Goal: Task Accomplishment & Management: Manage account settings

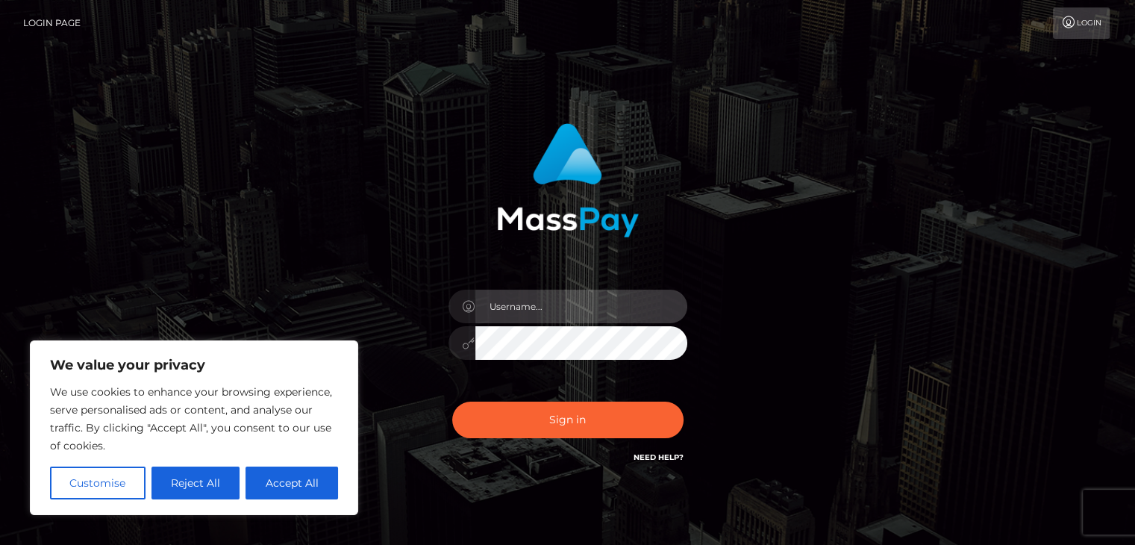
type input "lilbbyily1@yahoo.com"
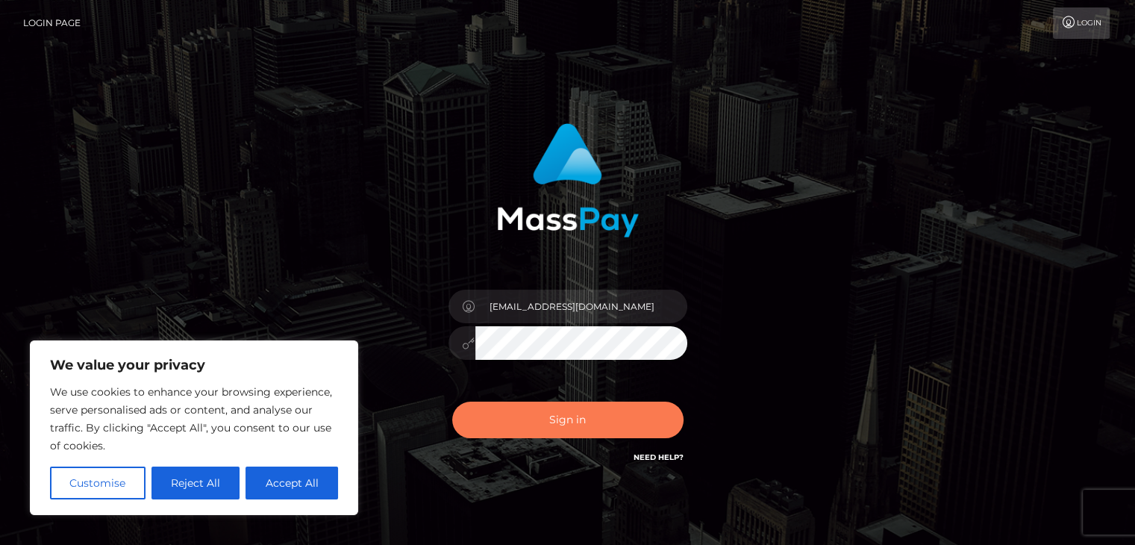
click at [620, 425] on button "Sign in" at bounding box center [567, 419] width 231 height 37
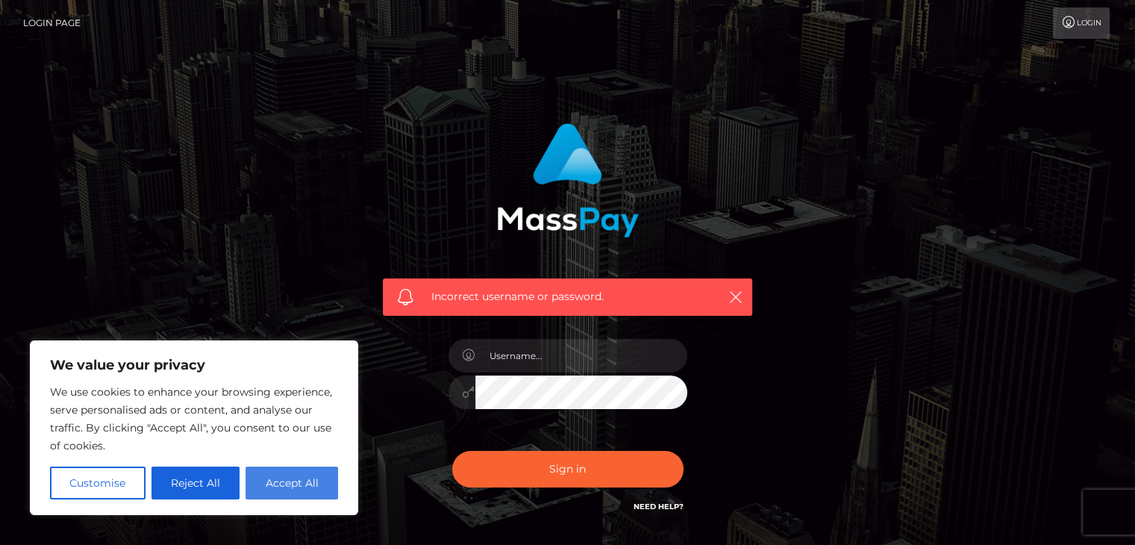
click at [309, 495] on button "Accept All" at bounding box center [292, 482] width 93 height 33
checkbox input "true"
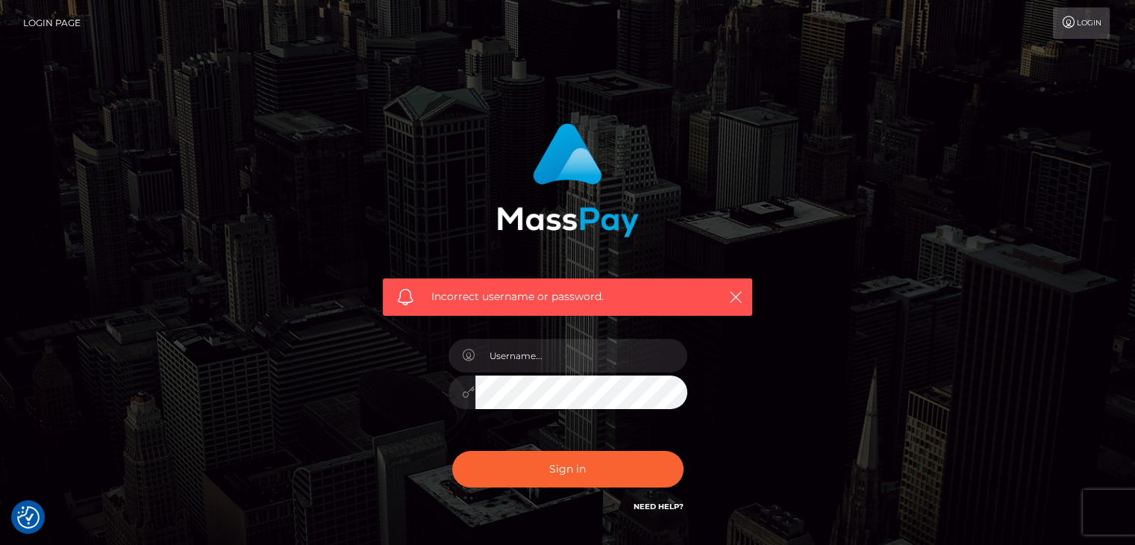
click at [665, 506] on link "Need Help?" at bounding box center [659, 506] width 50 height 10
click at [673, 507] on link "Need Help?" at bounding box center [659, 506] width 50 height 10
click at [737, 291] on icon "button" at bounding box center [735, 297] width 15 height 15
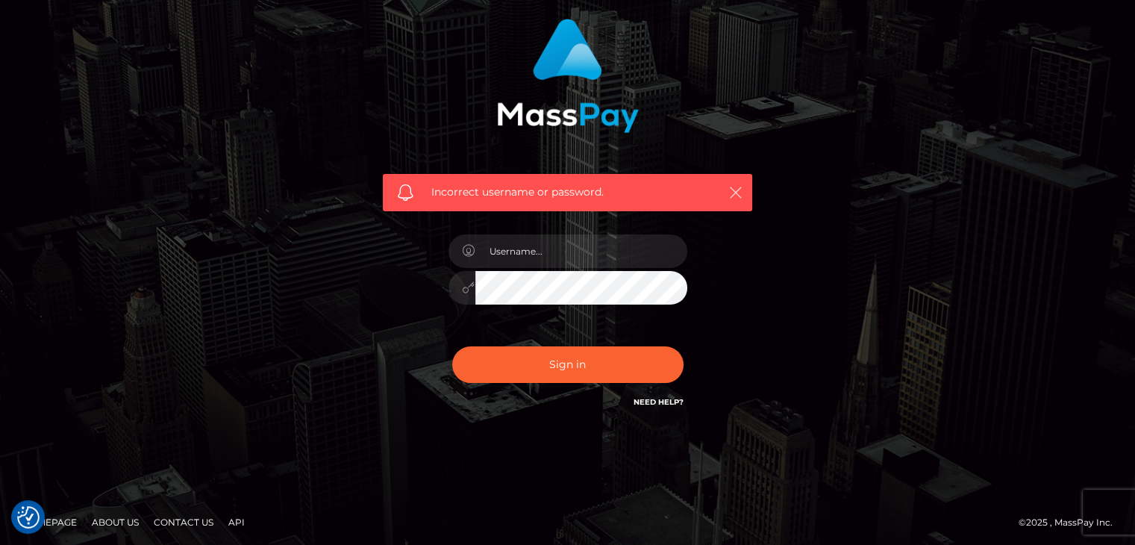
scroll to position [107, 0]
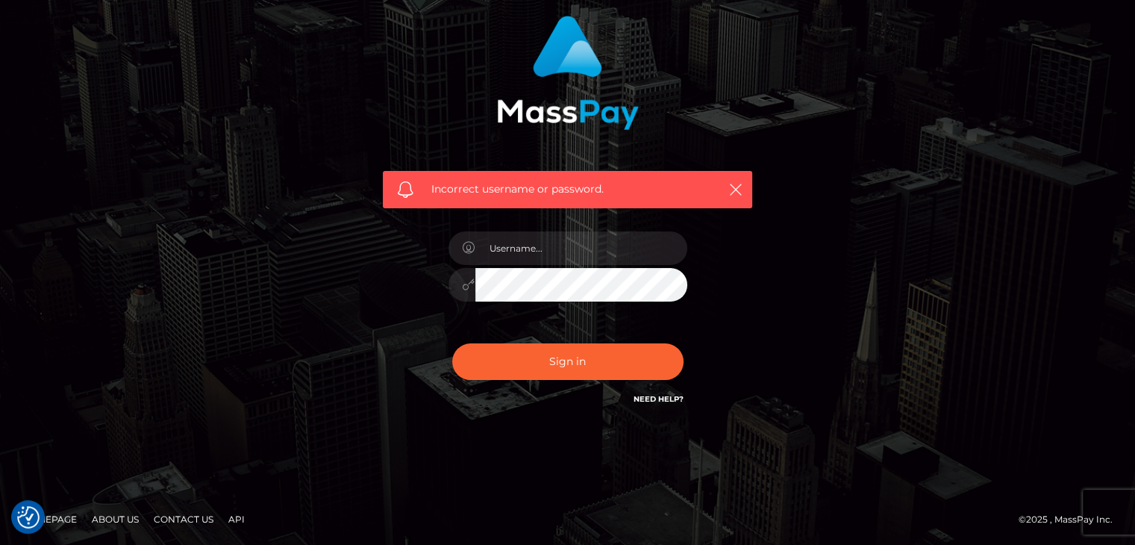
click at [665, 394] on link "Need Help?" at bounding box center [659, 399] width 50 height 10
click at [672, 398] on link "Need Help?" at bounding box center [659, 399] width 50 height 10
click at [661, 398] on link "Need Help?" at bounding box center [659, 399] width 50 height 10
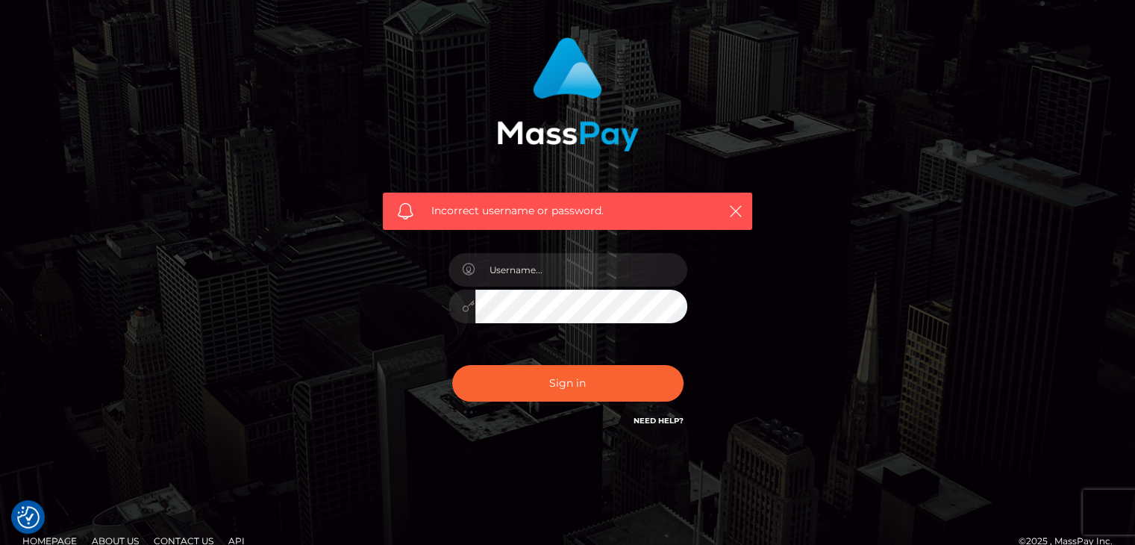
scroll to position [84, 0]
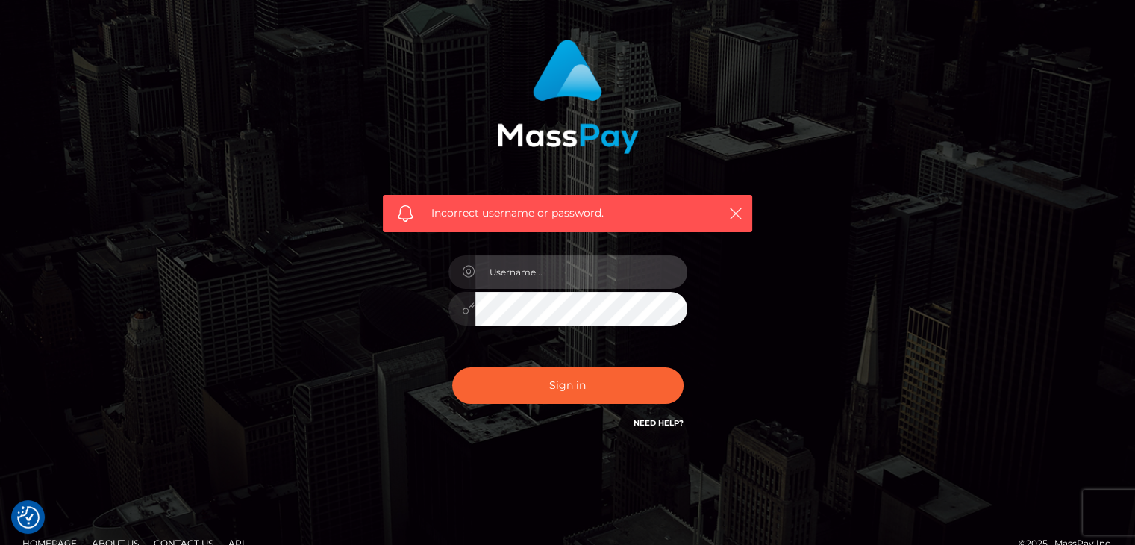
click at [619, 272] on input "text" at bounding box center [581, 272] width 212 height 34
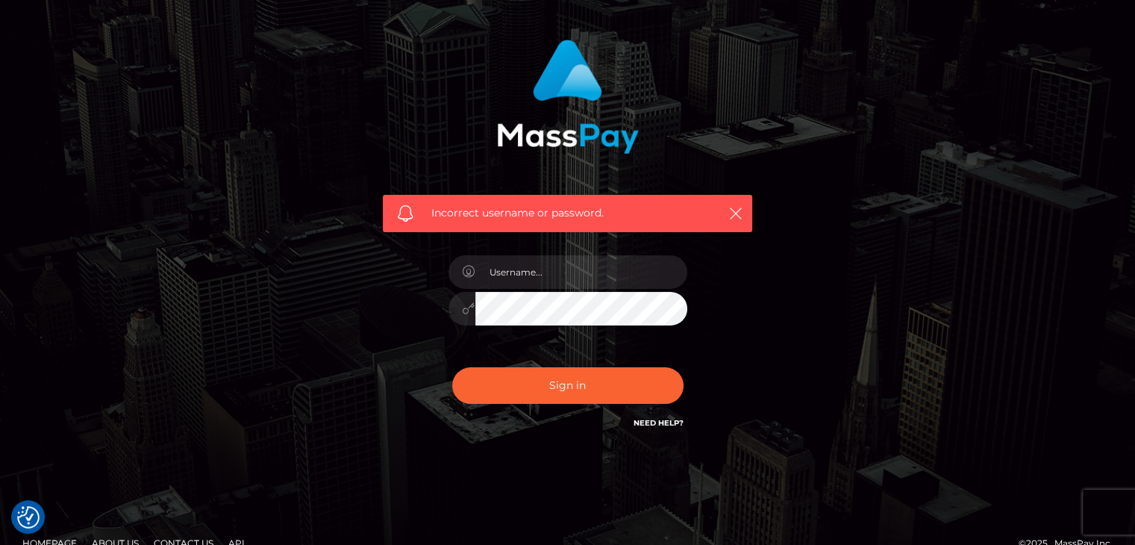
click at [654, 422] on link "Need Help?" at bounding box center [659, 423] width 50 height 10
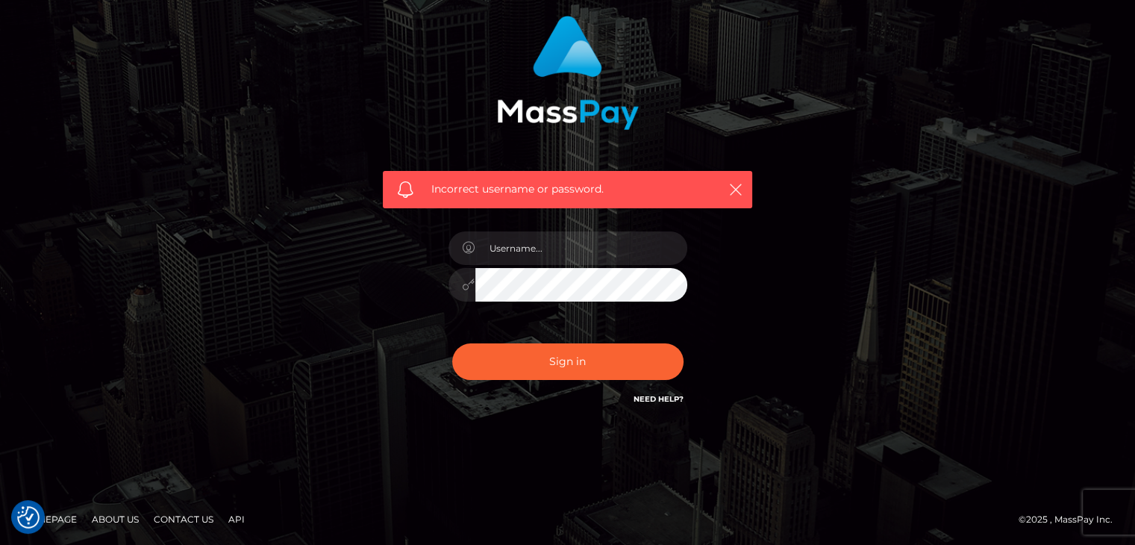
click at [170, 518] on link "Contact Us" at bounding box center [184, 518] width 72 height 23
click at [662, 396] on link "Need Help?" at bounding box center [659, 399] width 50 height 10
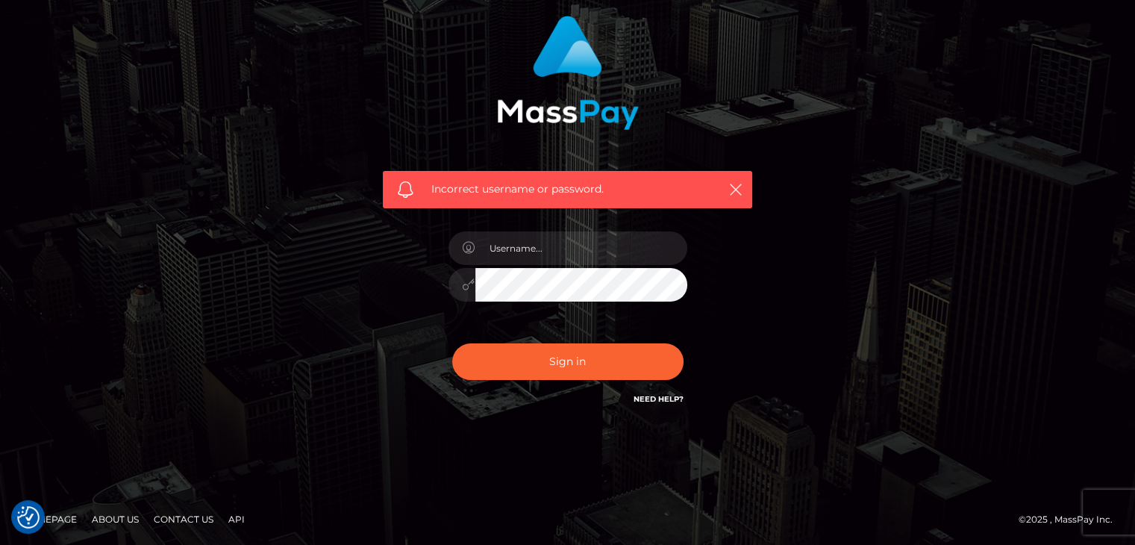
click at [662, 396] on link "Need Help?" at bounding box center [659, 399] width 50 height 10
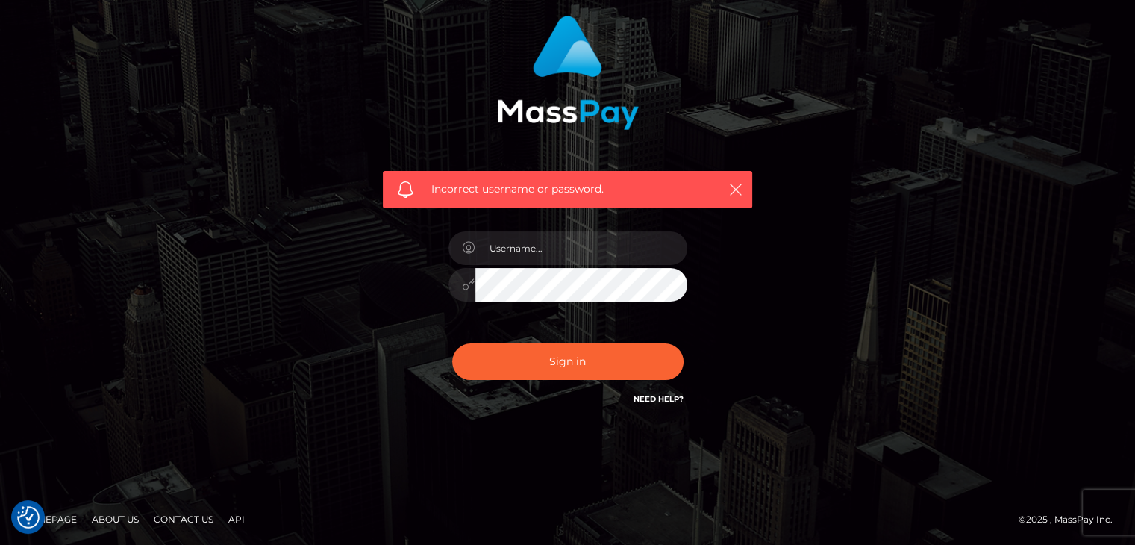
click at [0, 409] on div "Incorrect username or password." at bounding box center [567, 219] width 1135 height 653
click at [736, 194] on icon "button" at bounding box center [735, 189] width 15 height 15
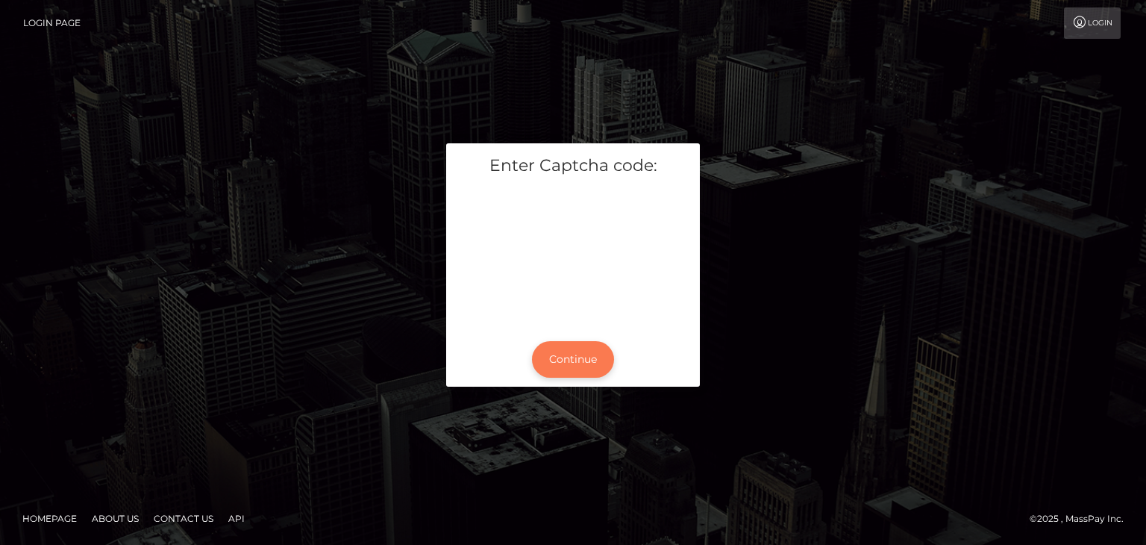
click at [553, 348] on button "Continue" at bounding box center [573, 359] width 82 height 37
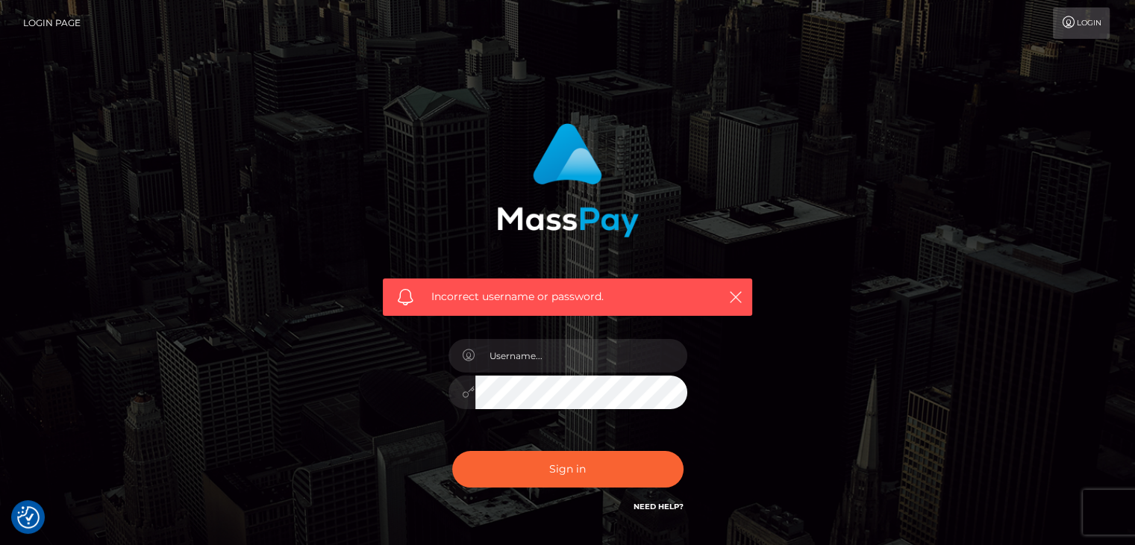
click at [646, 504] on link "Need Help?" at bounding box center [659, 506] width 50 height 10
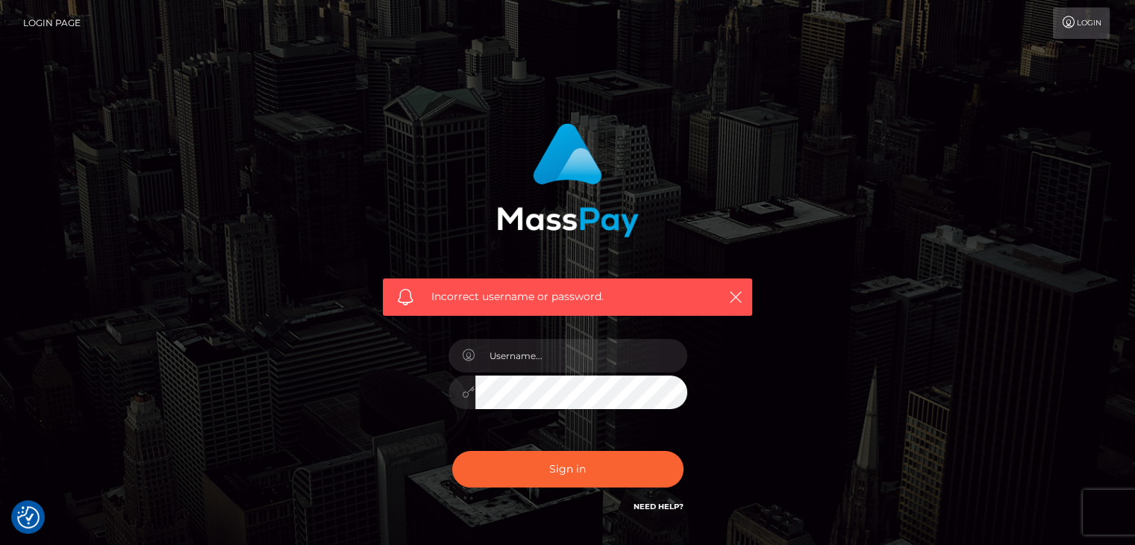
click at [646, 504] on link "Need Help?" at bounding box center [659, 506] width 50 height 10
click at [1068, 11] on link "Login" at bounding box center [1081, 22] width 57 height 31
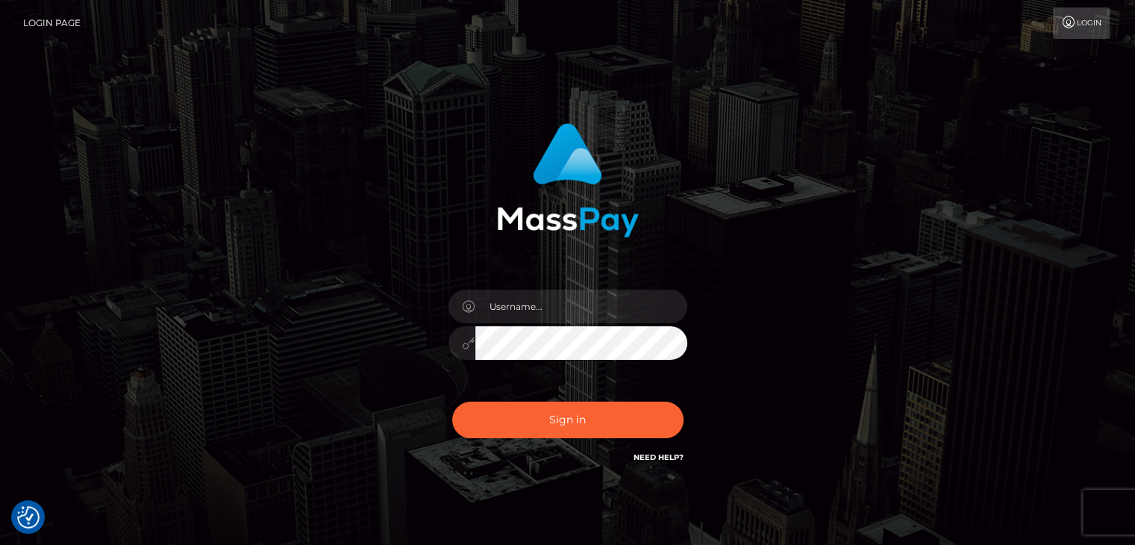
click at [1068, 11] on link "Login" at bounding box center [1081, 22] width 57 height 31
click at [1060, 37] on link "Login" at bounding box center [1081, 22] width 57 height 31
drag, startPoint x: 1060, startPoint y: 37, endPoint x: 1068, endPoint y: 11, distance: 27.4
click at [1068, 11] on link "Login" at bounding box center [1081, 22] width 57 height 31
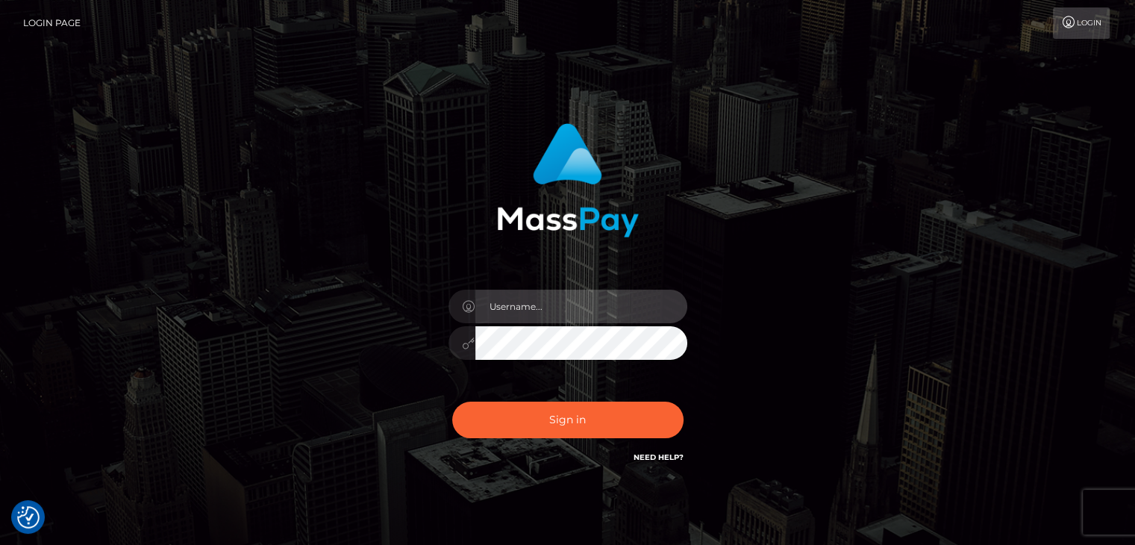
drag, startPoint x: 0, startPoint y: 0, endPoint x: 540, endPoint y: 313, distance: 624.2
click at [540, 313] on input "text" at bounding box center [581, 307] width 212 height 34
type input "[EMAIL_ADDRESS][DOMAIN_NAME]"
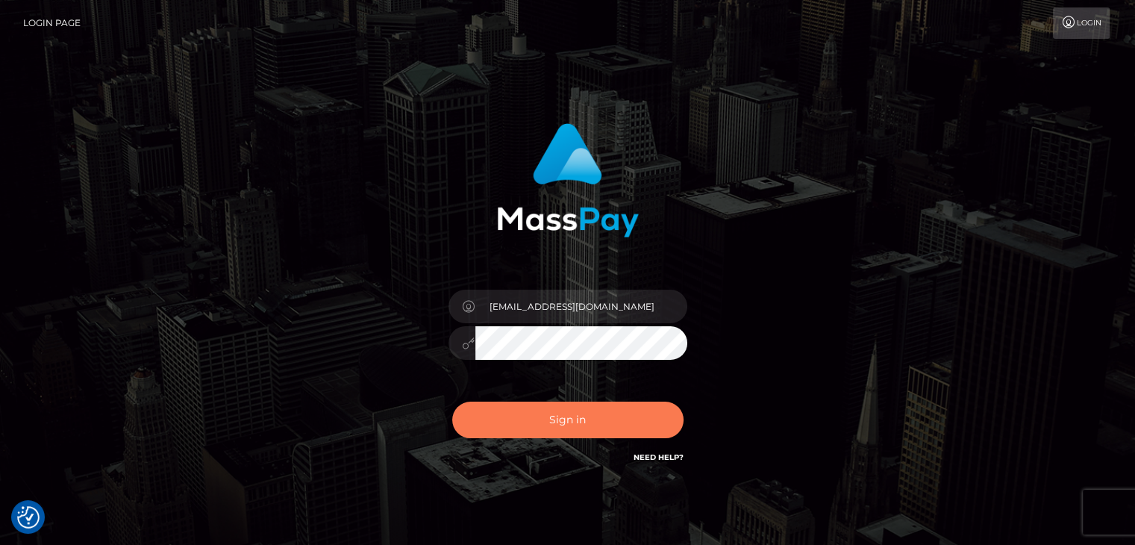
click at [537, 428] on button "Sign in" at bounding box center [567, 419] width 231 height 37
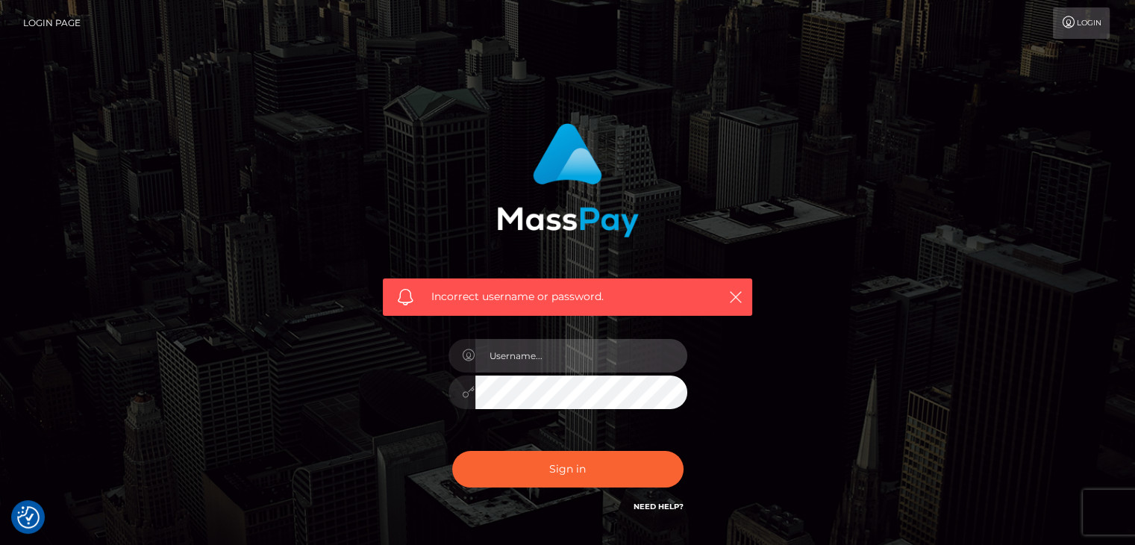
click at [554, 365] on input "text" at bounding box center [581, 356] width 212 height 34
type input "[EMAIL_ADDRESS][DOMAIN_NAME]"
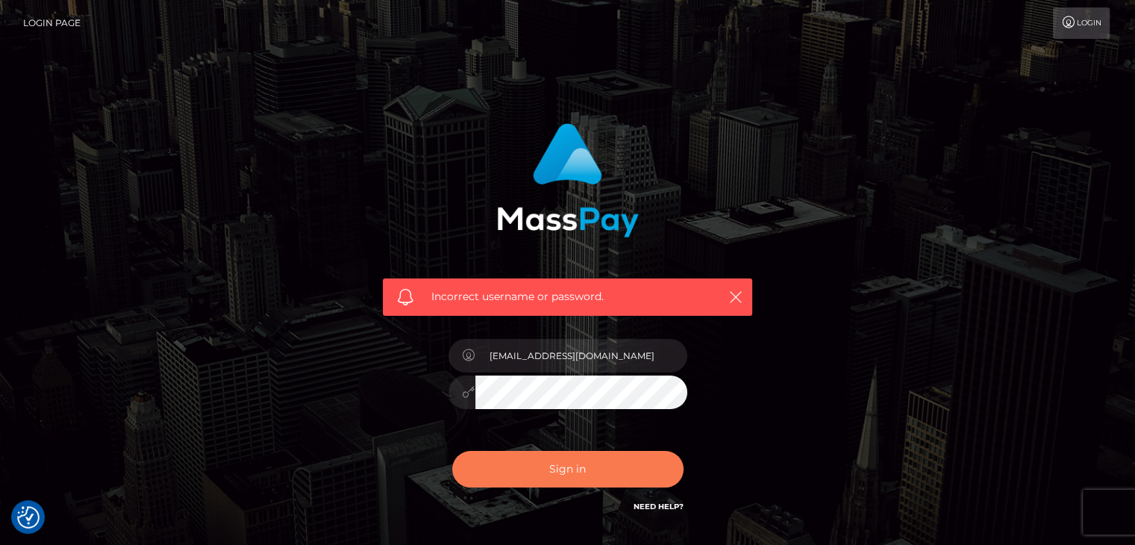
click at [545, 460] on button "Sign in" at bounding box center [567, 469] width 231 height 37
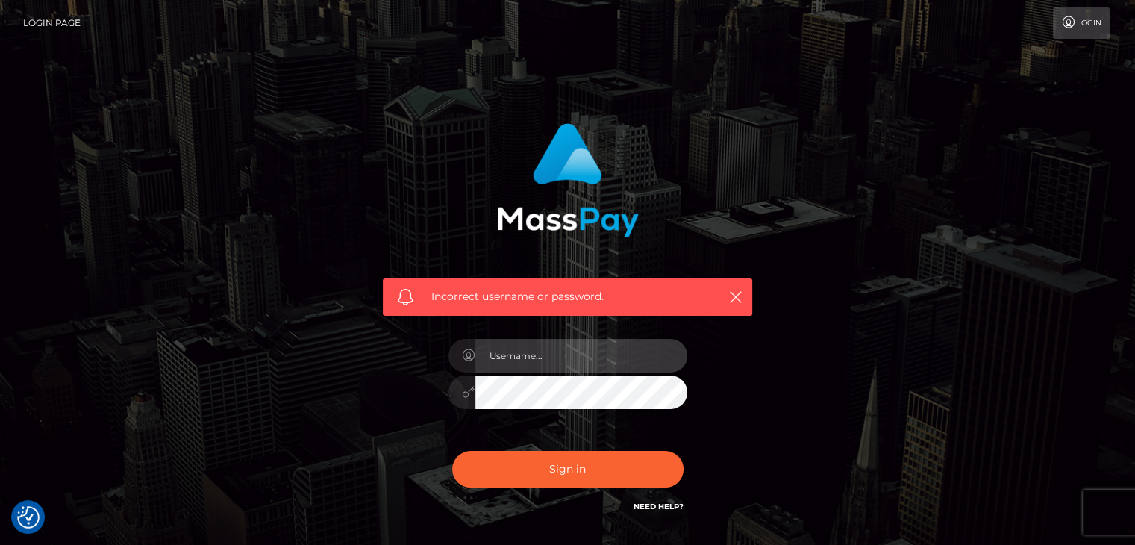
click at [562, 367] on input "text" at bounding box center [581, 356] width 212 height 34
type input "[EMAIL_ADDRESS][DOMAIN_NAME]"
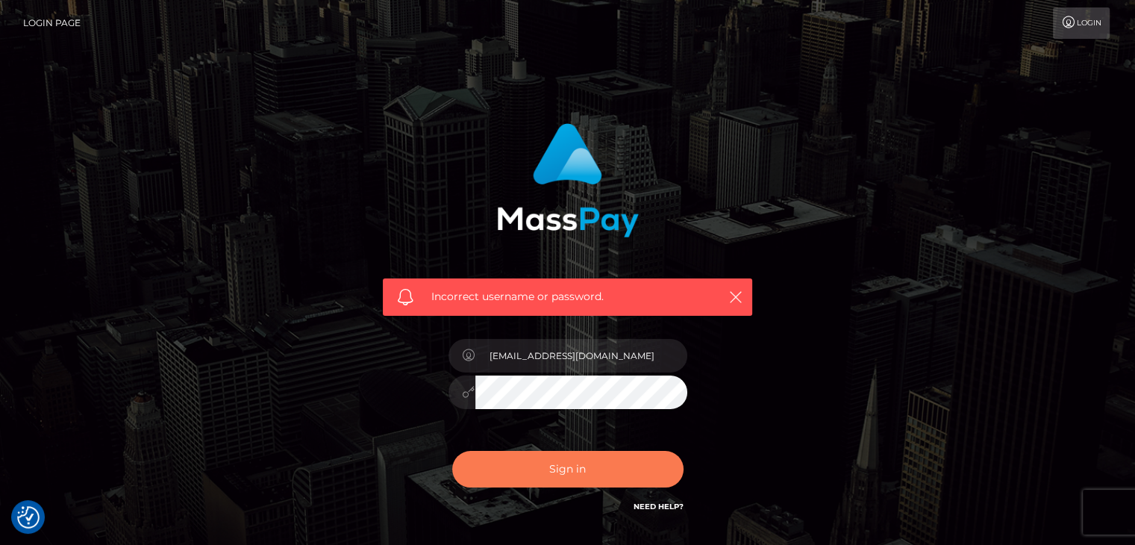
click at [567, 470] on button "Sign in" at bounding box center [567, 469] width 231 height 37
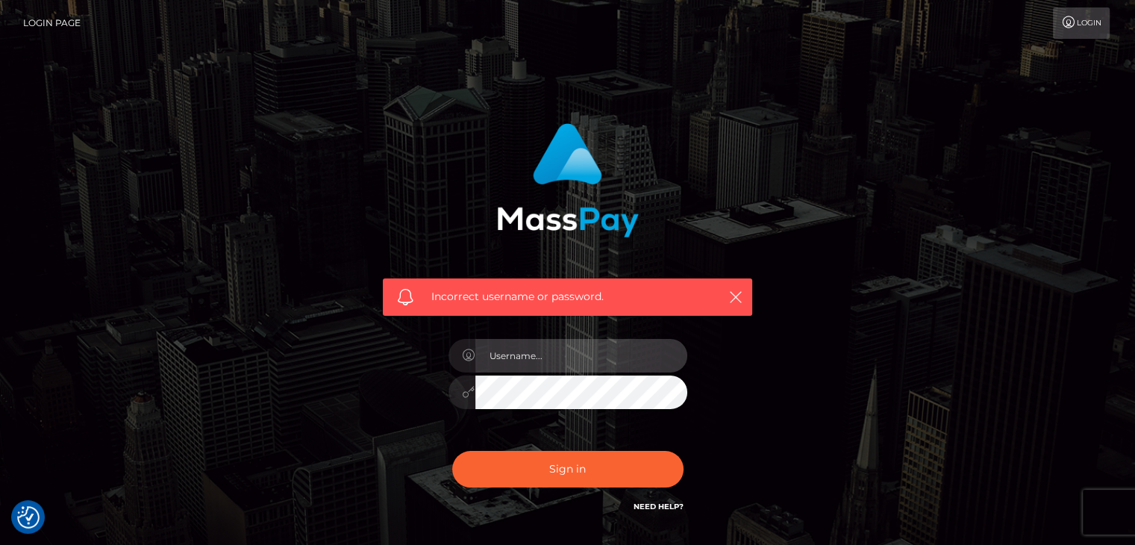
click at [555, 356] on input "text" at bounding box center [581, 356] width 212 height 34
type input "lilbbyily1@yahoo.com"
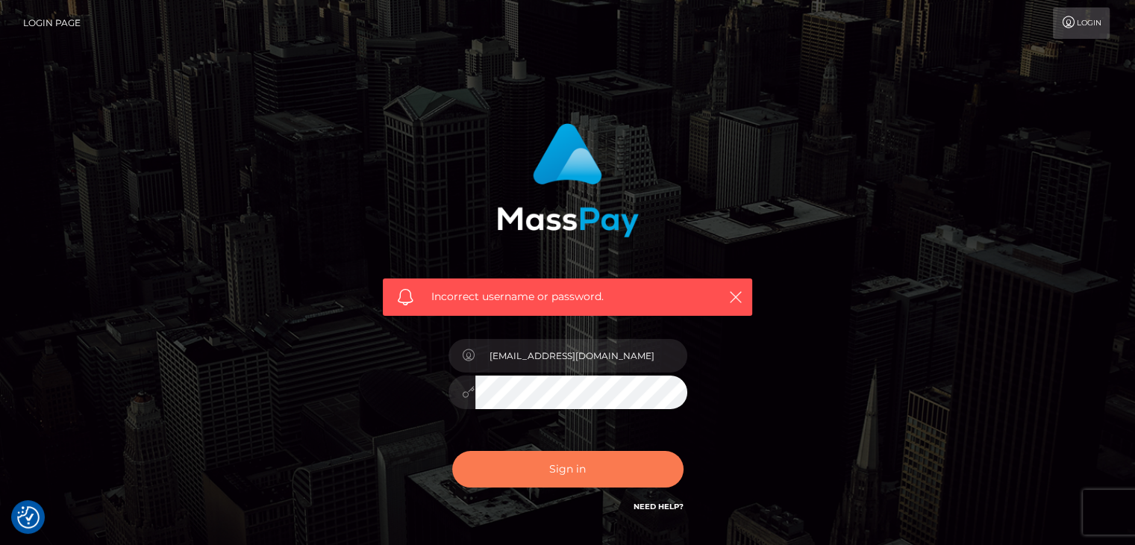
click at [643, 478] on button "Sign in" at bounding box center [567, 469] width 231 height 37
click at [642, 475] on button "Sign in" at bounding box center [567, 469] width 231 height 37
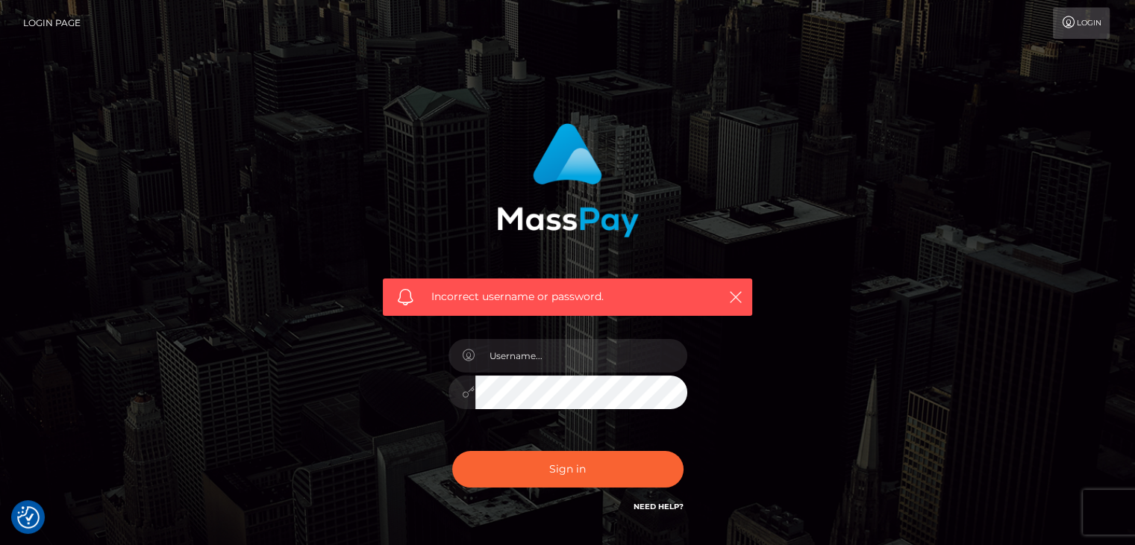
click at [667, 508] on link "Need Help?" at bounding box center [659, 506] width 50 height 10
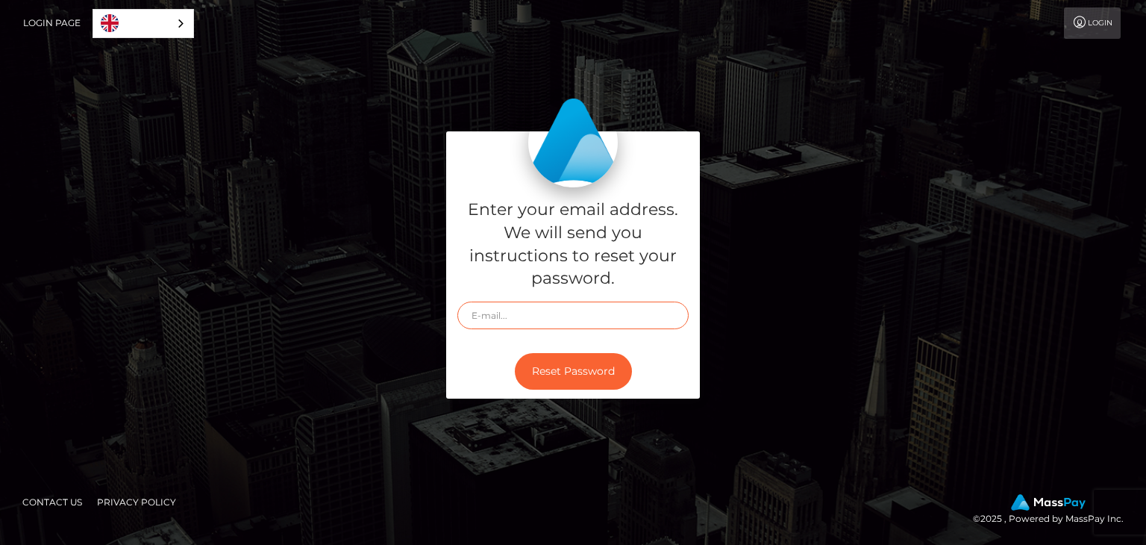
click at [603, 310] on input "text" at bounding box center [572, 315] width 231 height 28
type input "[EMAIL_ADDRESS][DOMAIN_NAME]"
click at [547, 381] on button "Reset Password" at bounding box center [573, 371] width 117 height 37
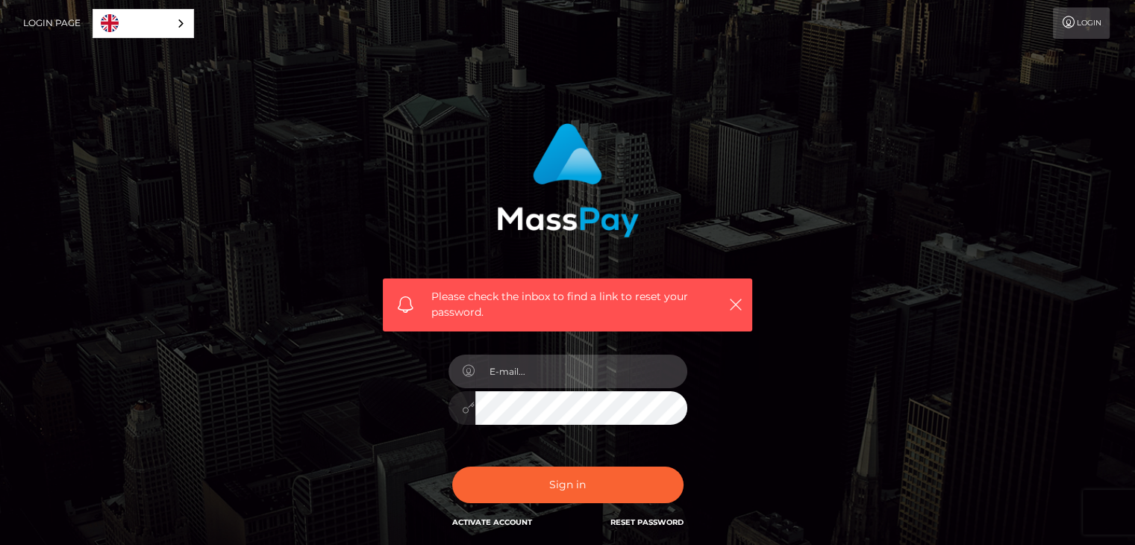
click at [560, 378] on input "email" at bounding box center [581, 371] width 212 height 34
type input "[EMAIL_ADDRESS][DOMAIN_NAME]"
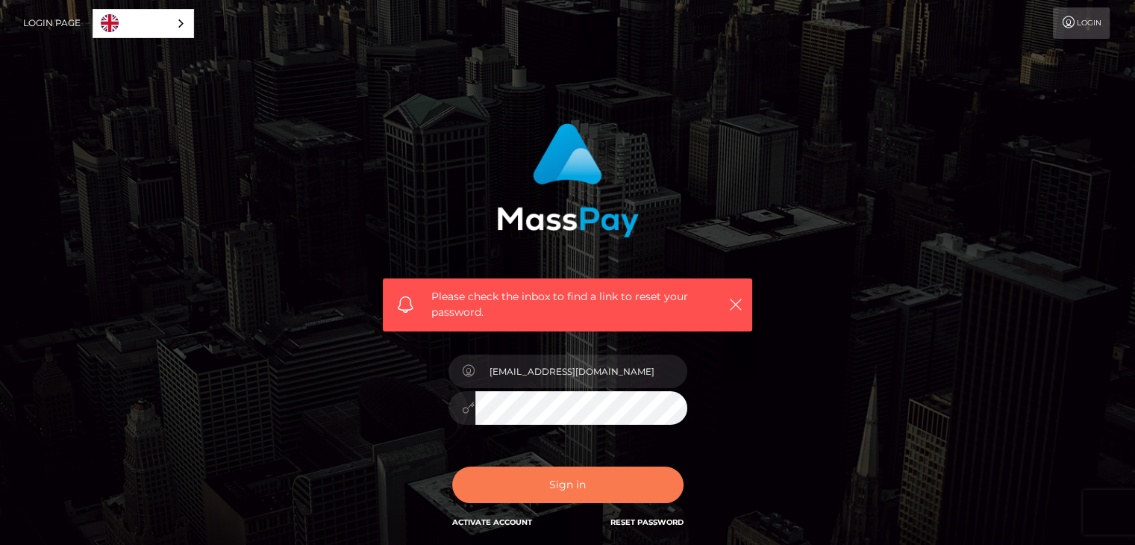
click at [520, 482] on button "Sign in" at bounding box center [567, 484] width 231 height 37
